Goal: Task Accomplishment & Management: Use online tool/utility

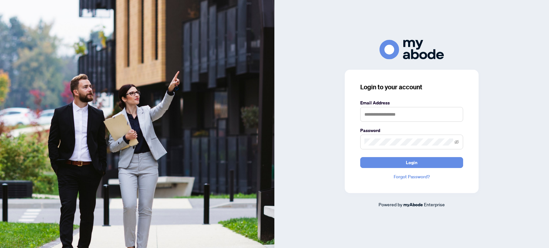
click at [403, 115] on input "text" at bounding box center [411, 114] width 103 height 15
type input "*"
type input "**********"
click at [360, 157] on button "Login" at bounding box center [411, 162] width 103 height 11
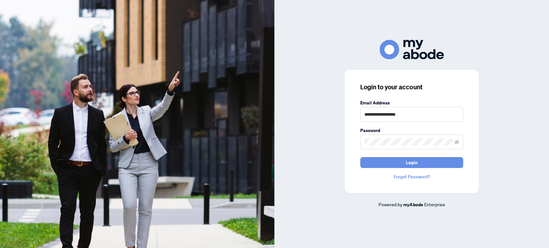
click at [454, 141] on span at bounding box center [411, 142] width 103 height 15
click at [454, 143] on span at bounding box center [411, 142] width 103 height 15
click at [456, 143] on icon "eye-invisible" at bounding box center [457, 142] width 5 height 5
click at [360, 157] on button "Login" at bounding box center [411, 162] width 103 height 11
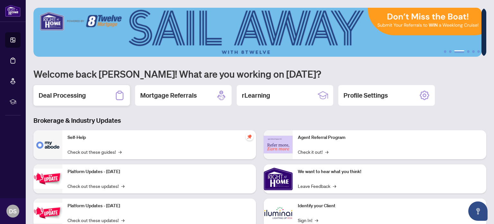
click at [114, 97] on div "Deal Processing" at bounding box center [81, 95] width 97 height 21
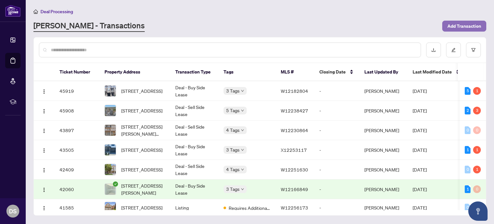
click at [470, 24] on span "Add Transaction" at bounding box center [464, 26] width 34 height 10
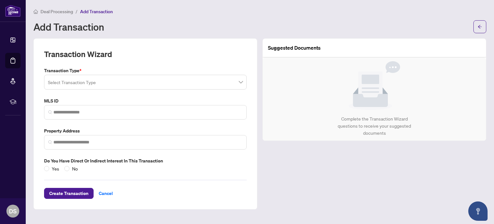
click at [73, 85] on input "search" at bounding box center [142, 83] width 189 height 14
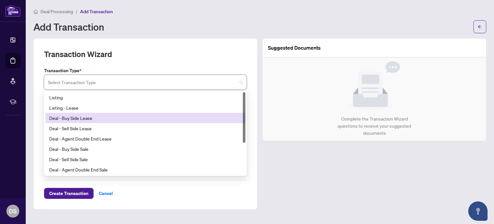
click at [92, 117] on div "Deal - Buy Side Lease" at bounding box center [145, 117] width 192 height 7
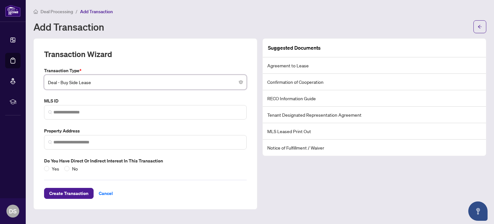
click at [93, 83] on span "Deal - Buy Side Lease" at bounding box center [145, 82] width 195 height 12
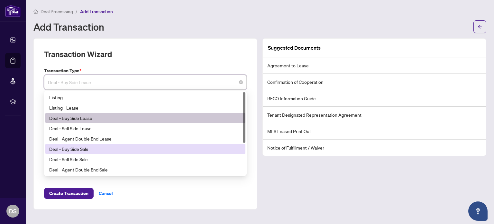
click at [88, 147] on div "Deal - Buy Side Sale" at bounding box center [145, 148] width 192 height 7
